Goal: Transaction & Acquisition: Subscribe to service/newsletter

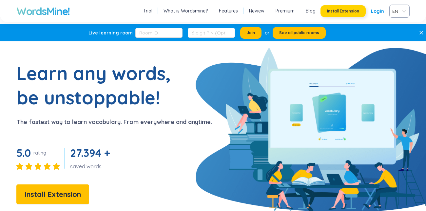
click at [339, 14] on span "Install Extension" at bounding box center [343, 11] width 32 height 5
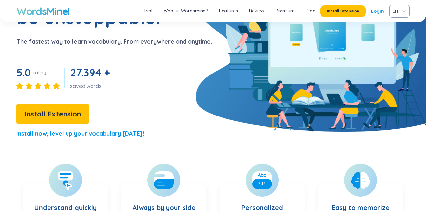
scroll to position [84, 0]
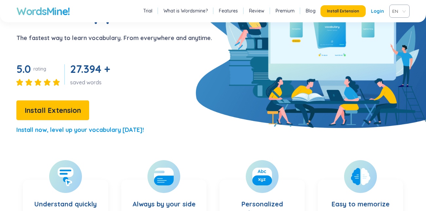
click at [402, 11] on div "EN" at bounding box center [399, 11] width 20 height 13
click at [396, 39] on div "VIE" at bounding box center [395, 40] width 14 height 7
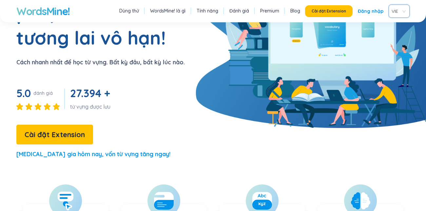
click at [167, 114] on div "Vốn từ phong phú, tương lai vô hạn! Cách nhanh nhất để học từ vựng. Bất kỳ đâu,…" at bounding box center [92, 70] width 185 height 187
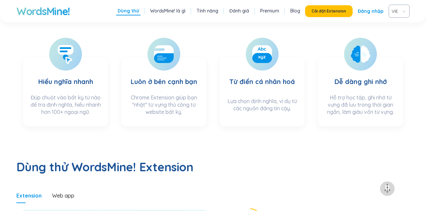
scroll to position [230, 0]
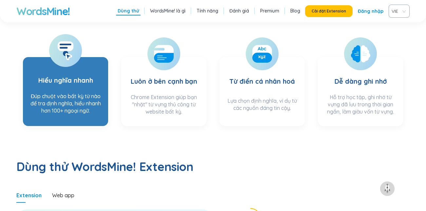
click at [73, 67] on div at bounding box center [65, 50] width 33 height 33
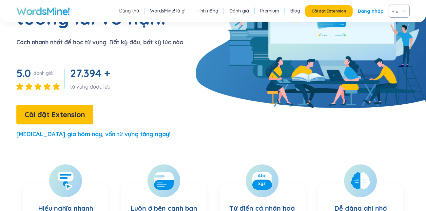
scroll to position [105, 0]
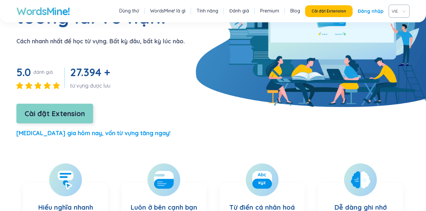
click at [85, 119] on span "Cài đặt Extension" at bounding box center [55, 113] width 60 height 11
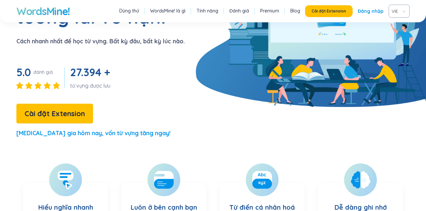
scroll to position [0, 0]
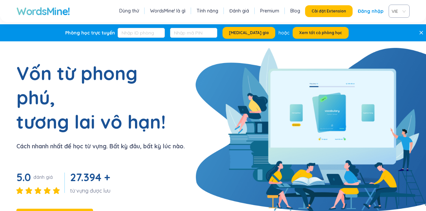
click at [369, 12] on link "Đăng nhập" at bounding box center [370, 11] width 26 height 12
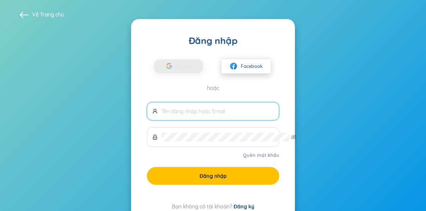
click at [247, 74] on button "Facebook" at bounding box center [245, 65] width 49 height 15
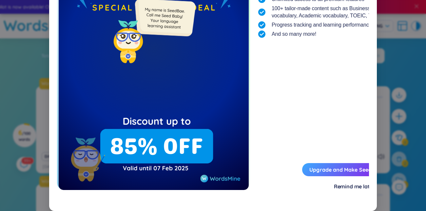
scroll to position [114, 0]
click at [334, 184] on div "Remind me later" at bounding box center [354, 185] width 41 height 7
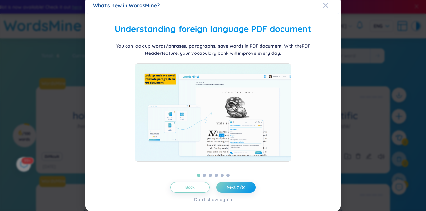
scroll to position [51, 0]
click at [236, 190] on button "Next (1/6)" at bounding box center [235, 187] width 39 height 10
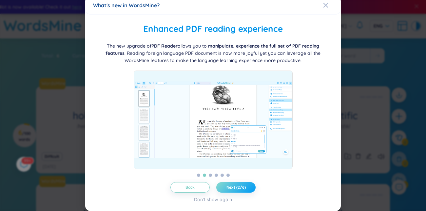
click at [236, 190] on button "Next (2/6)" at bounding box center [235, 187] width 39 height 10
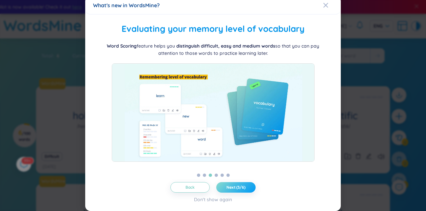
click at [236, 190] on button "Next (3/6)" at bounding box center [235, 187] width 39 height 10
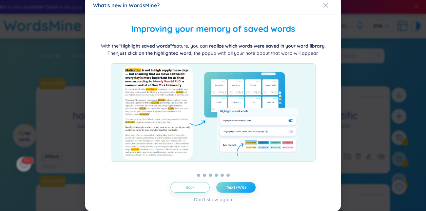
click at [236, 190] on button "Next (4/6)" at bounding box center [235, 187] width 39 height 10
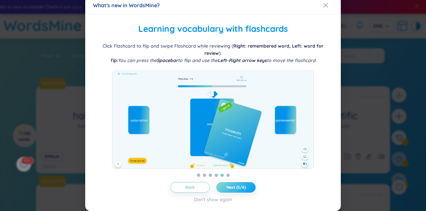
click at [236, 190] on button "Next (5/6)" at bounding box center [235, 187] width 39 height 10
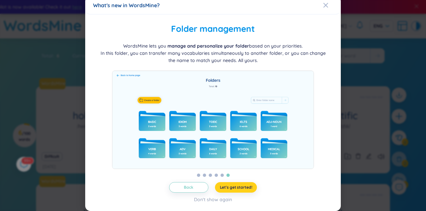
click at [236, 190] on button "Let's get started!" at bounding box center [236, 187] width 42 height 10
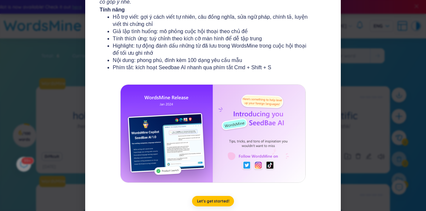
scroll to position [159, 0]
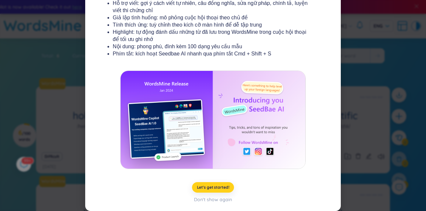
click at [219, 182] on button "Let's get started!" at bounding box center [213, 187] width 42 height 10
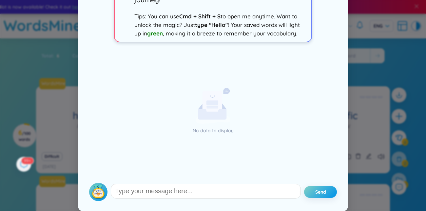
scroll to position [0, 0]
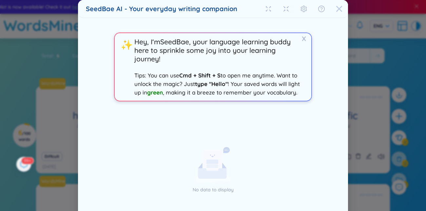
click at [342, 8] on span "Close" at bounding box center [339, 9] width 18 height 18
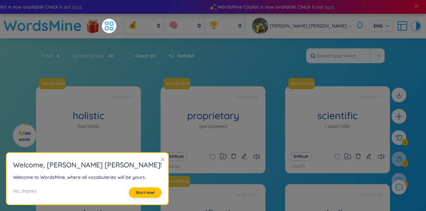
click at [165, 157] on icon "close" at bounding box center [162, 159] width 5 height 5
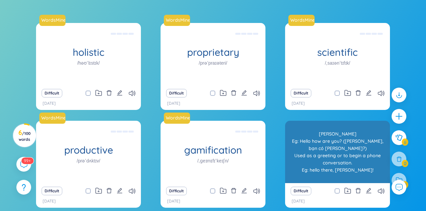
scroll to position [177, 0]
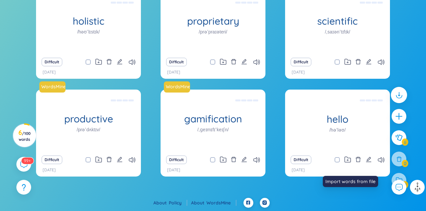
click at [391, 93] on div at bounding box center [399, 95] width 16 height 16
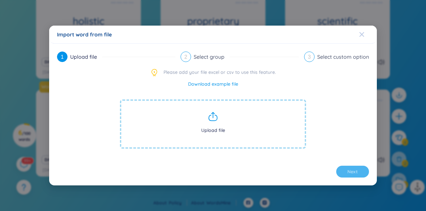
click at [364, 32] on icon "Close" at bounding box center [361, 34] width 5 height 5
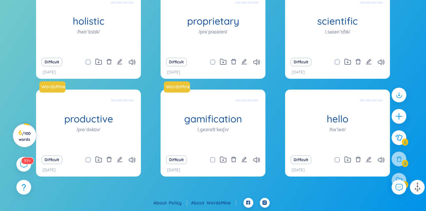
click at [30, 131] on span "/ 100 words" at bounding box center [25, 136] width 12 height 11
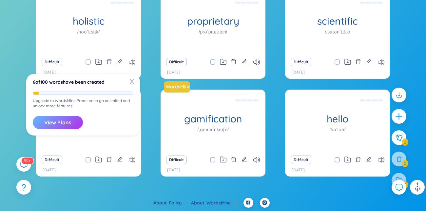
click at [79, 119] on button "View Plans" at bounding box center [58, 122] width 50 height 13
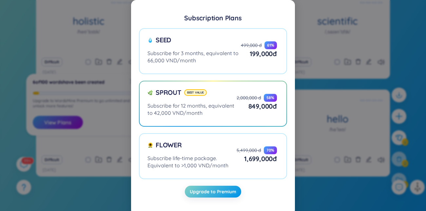
click at [316, 73] on div "Subscription Plans Seed Subscribe for 3 months, equivalent to 66,000 VND/month …" at bounding box center [213, 105] width 426 height 211
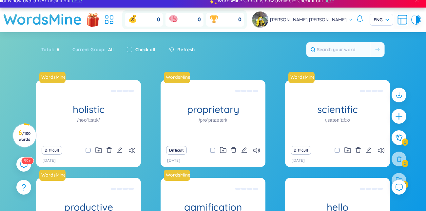
scroll to position [0, 0]
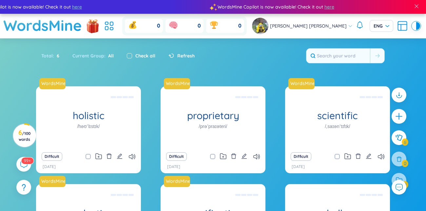
click at [132, 58] on input "checkbox" at bounding box center [129, 55] width 5 height 5
checkbox input "true"
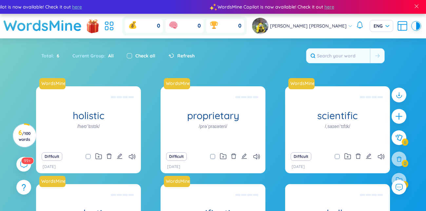
checkbox input "true"
click at [132, 58] on input "checkbox" at bounding box center [129, 55] width 5 height 5
checkbox input "false"
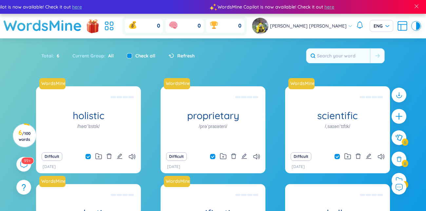
checkbox input "false"
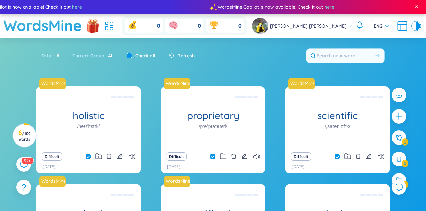
checkbox input "false"
